Goal: Book appointment/travel/reservation

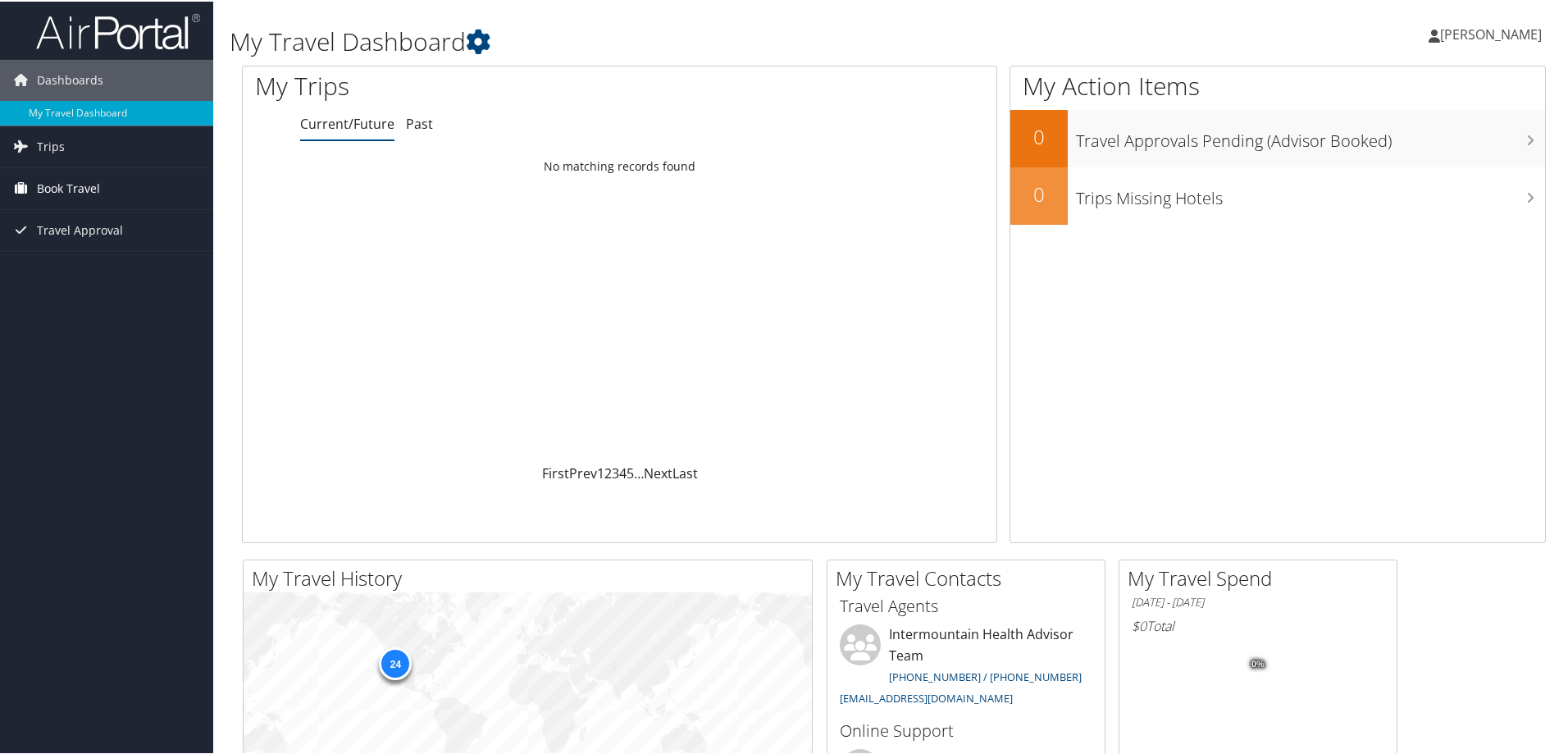
click at [58, 184] on span "Book Travel" at bounding box center [68, 187] width 63 height 41
click at [69, 184] on span "Book Travel" at bounding box center [68, 187] width 63 height 41
click at [71, 269] on link "Book/Manage Online Trips" at bounding box center [106, 269] width 213 height 24
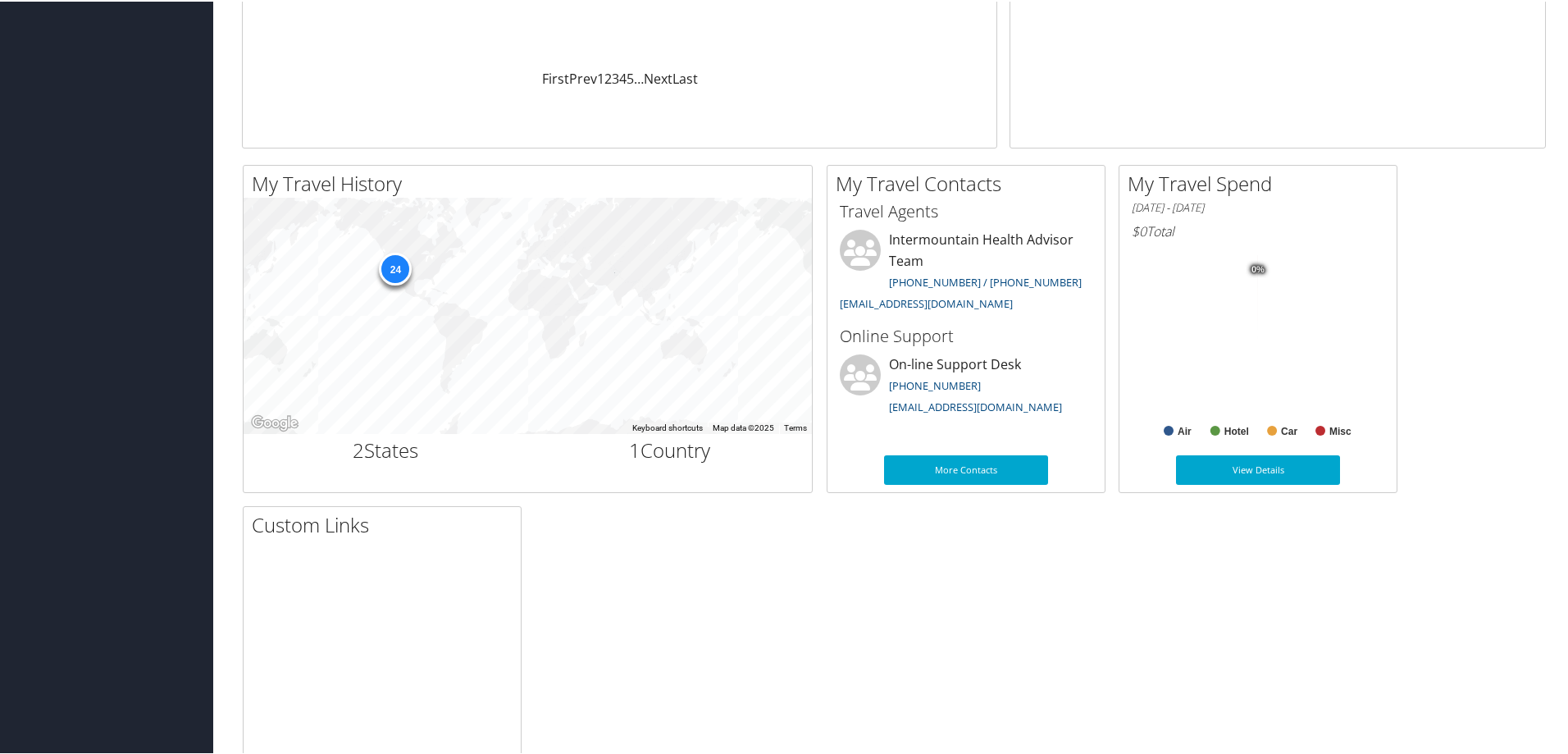
scroll to position [502, 0]
